Goal: Information Seeking & Learning: Learn about a topic

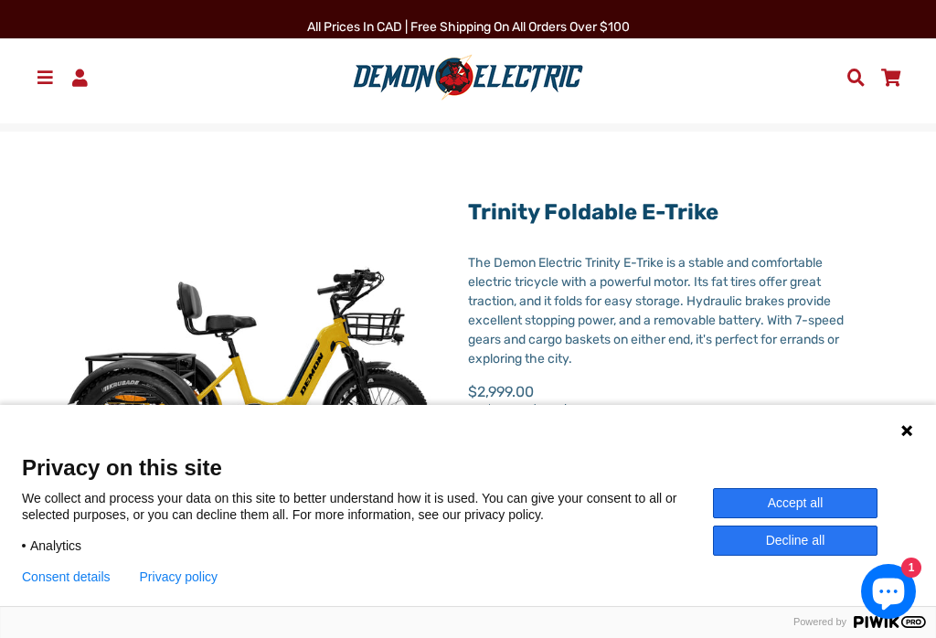
click at [736, 498] on button "Accept all" at bounding box center [795, 503] width 165 height 30
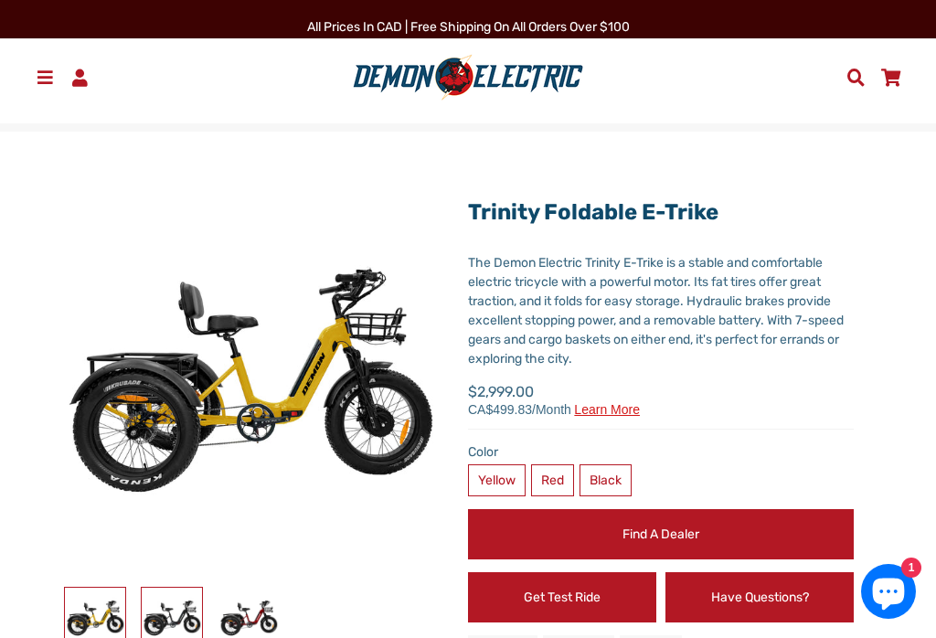
click at [165, 618] on img at bounding box center [172, 618] width 60 height 60
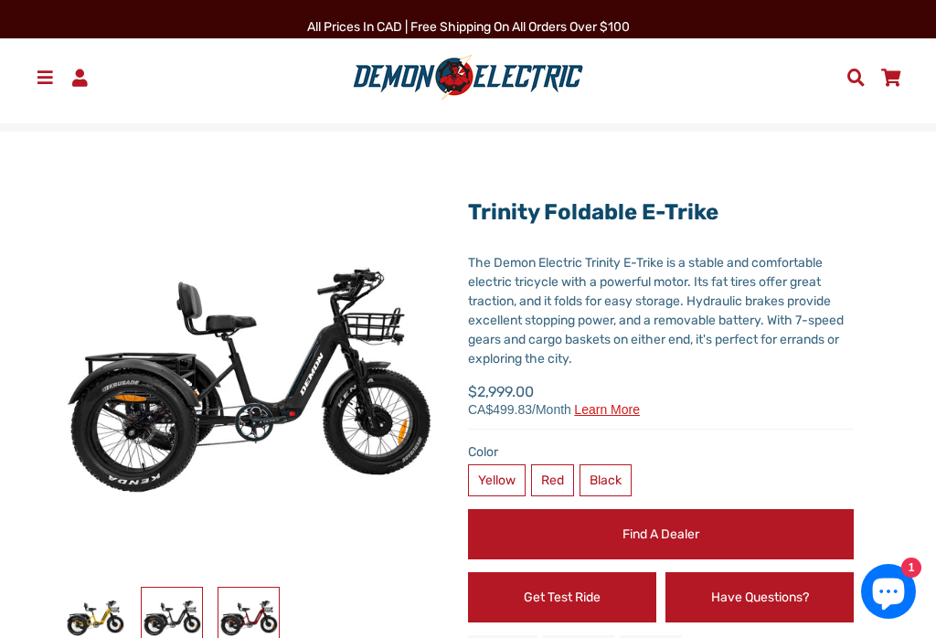
click at [238, 611] on img at bounding box center [248, 618] width 60 height 60
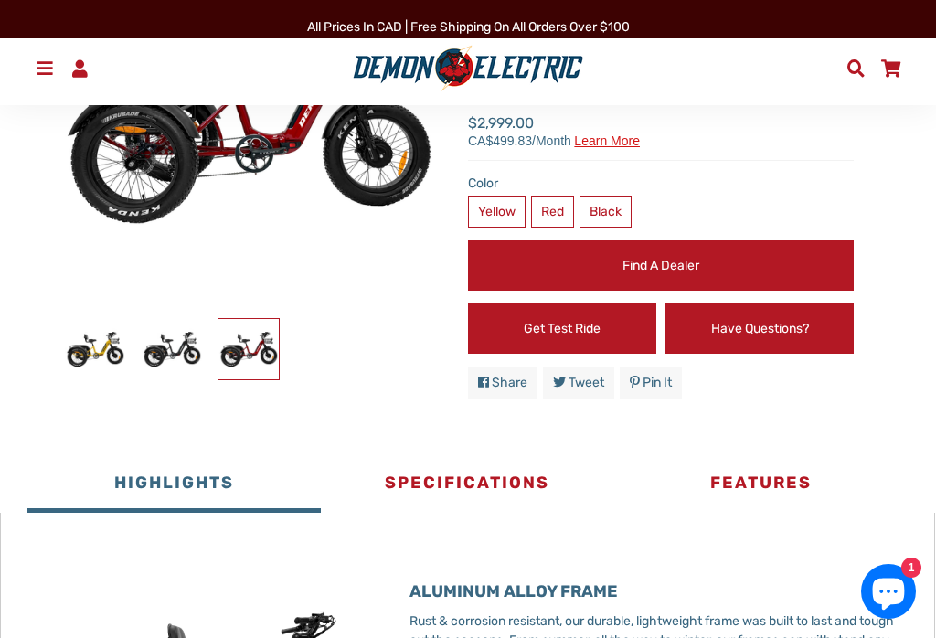
scroll to position [264, 0]
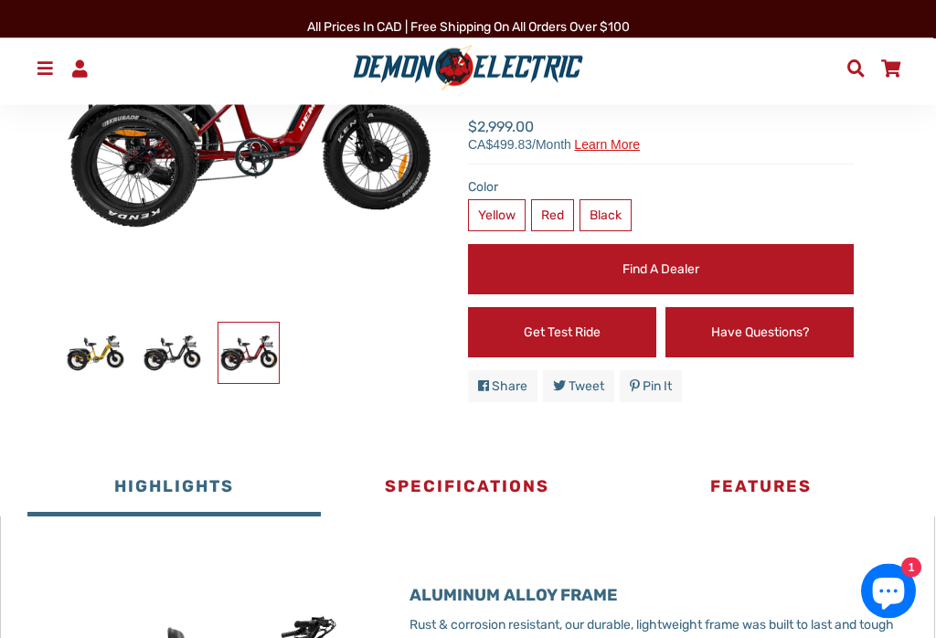
click at [450, 492] on button "Specifications" at bounding box center [467, 490] width 293 height 55
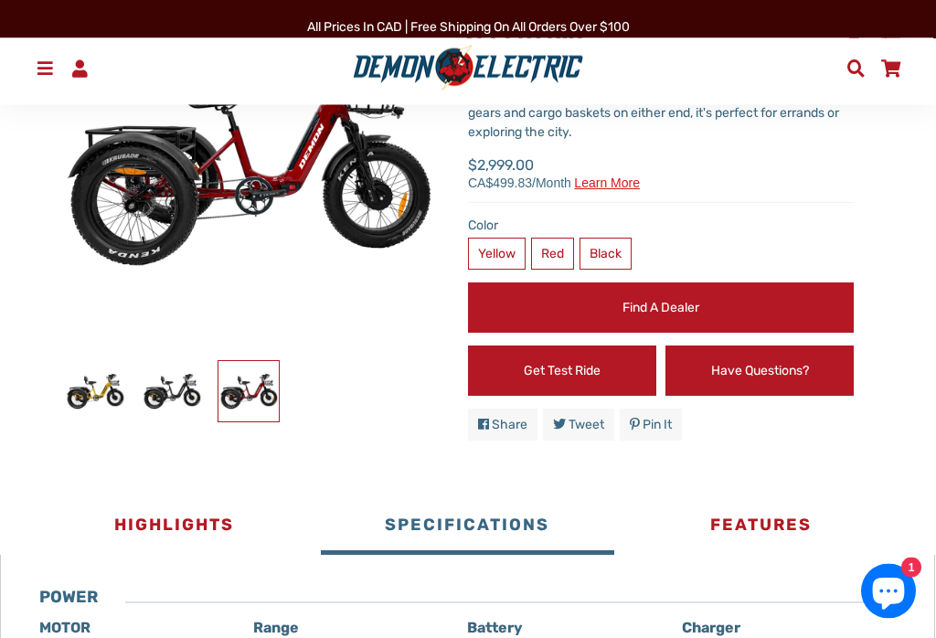
scroll to position [230, 0]
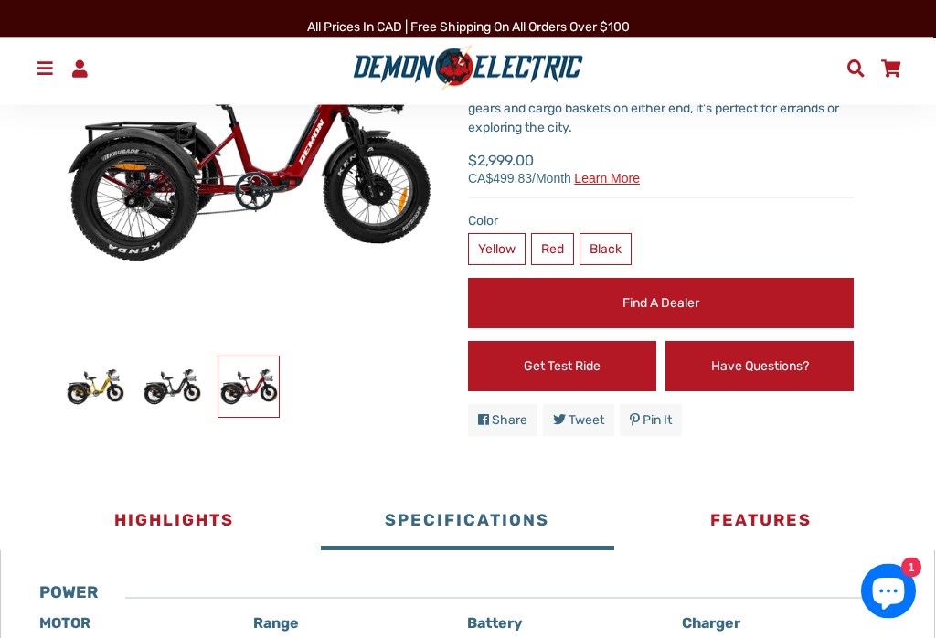
click at [720, 510] on button "Features" at bounding box center [760, 523] width 293 height 55
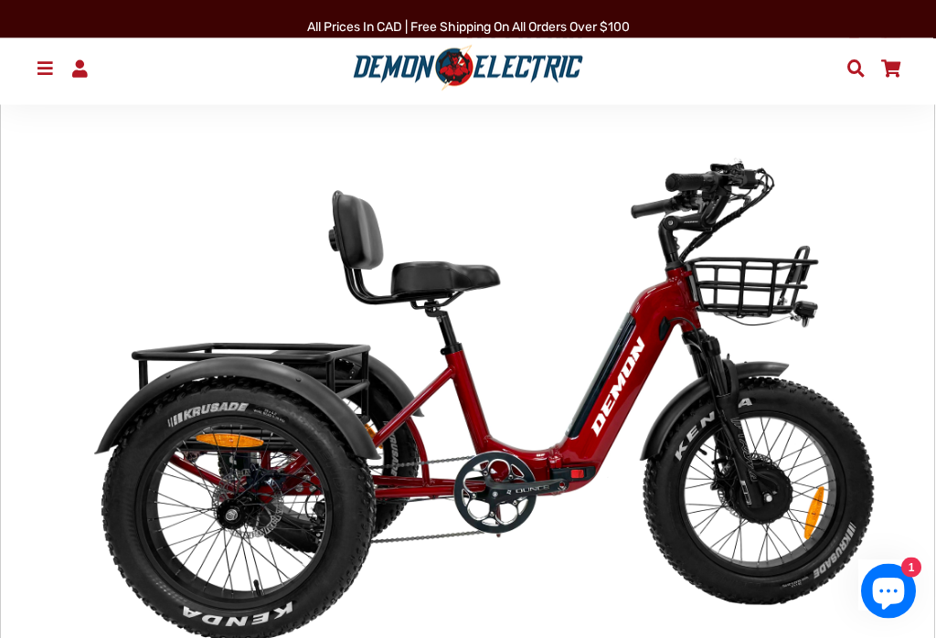
scroll to position [891, 0]
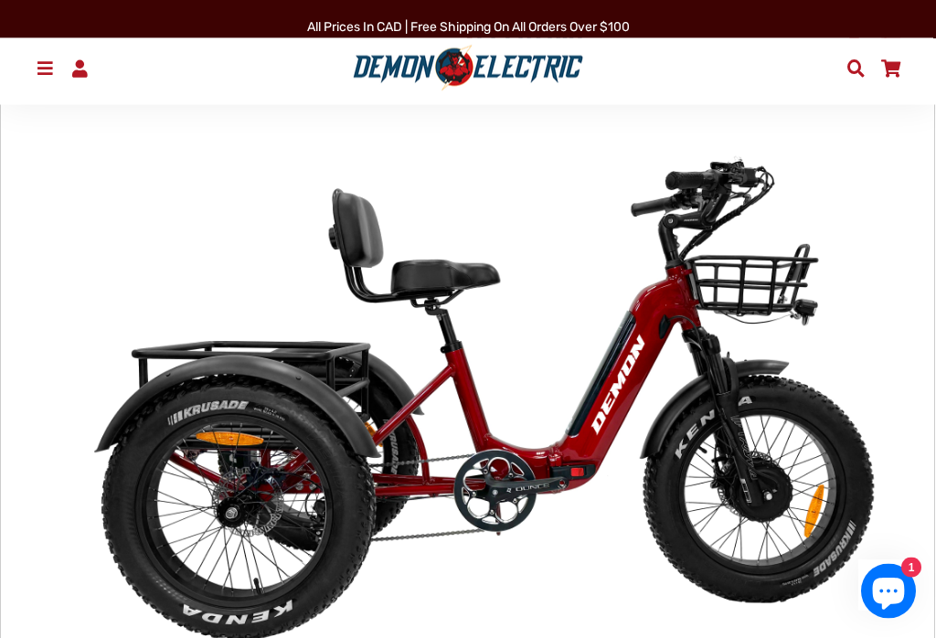
click at [149, 445] on img at bounding box center [481, 398] width 829 height 829
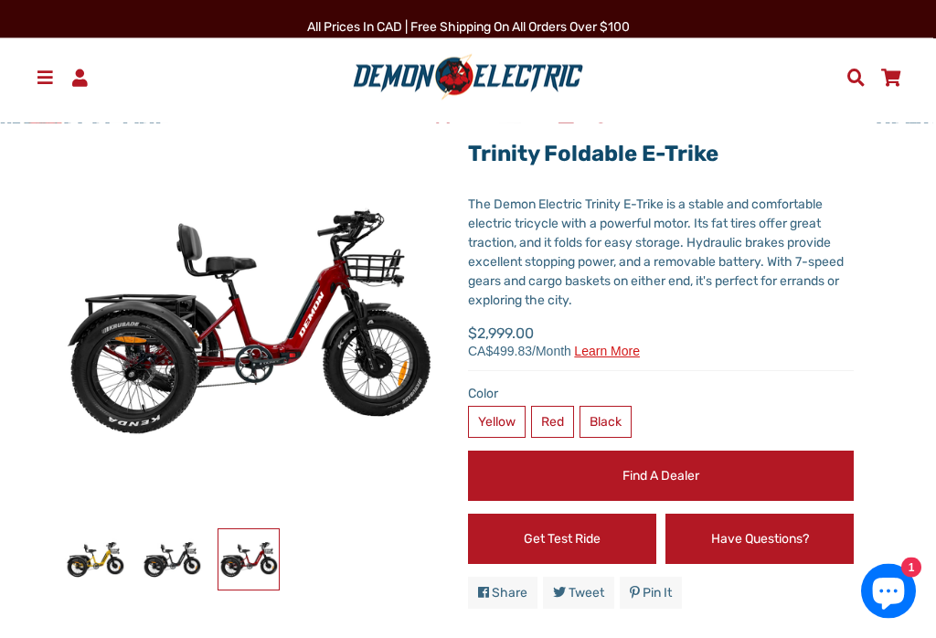
scroll to position [0, 0]
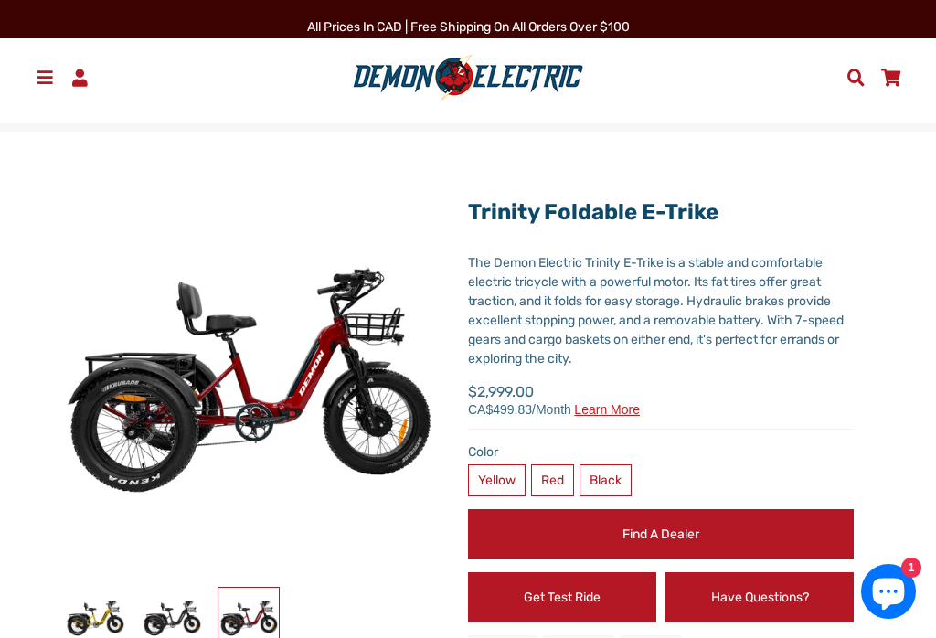
click at [37, 81] on span at bounding box center [45, 77] width 22 height 17
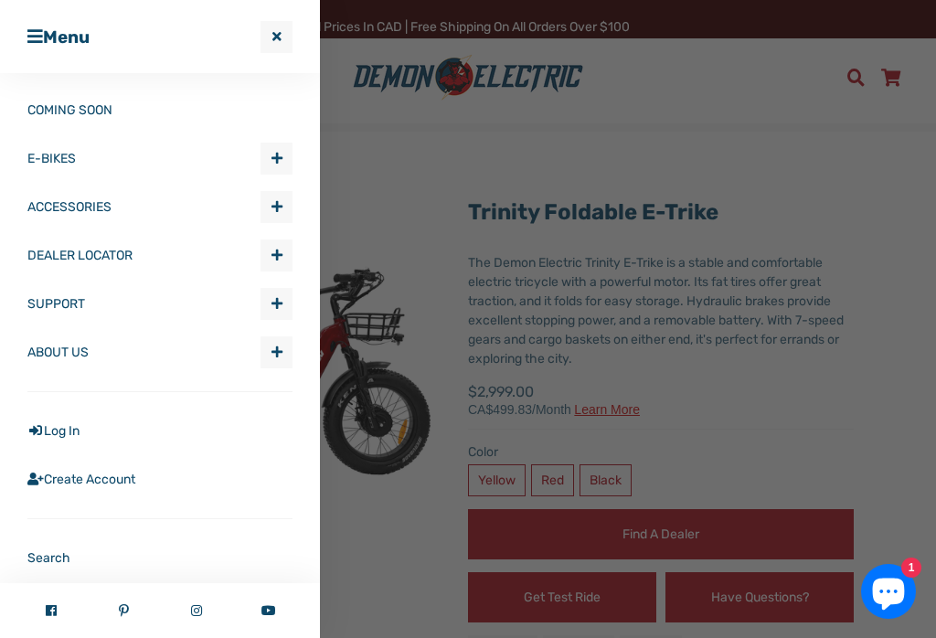
click at [274, 360] on span "Expand submenu ABOUT US" at bounding box center [276, 352] width 30 height 30
click at [57, 407] on link "About Us" at bounding box center [166, 400] width 252 height 46
